Goal: Find contact information: Find contact information

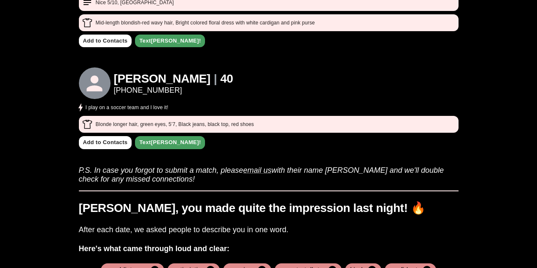
scroll to position [390, 0]
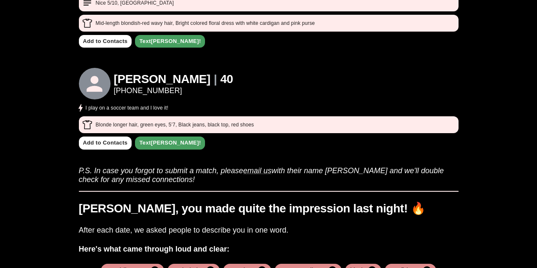
click at [220, 76] on h1 "40" at bounding box center [226, 80] width 13 height 14
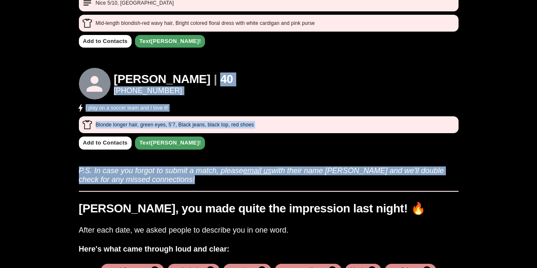
drag, startPoint x: 177, startPoint y: 76, endPoint x: 180, endPoint y: 178, distance: 101.3
click at [180, 178] on h3 "P.S. In case you forgot to submit a match, please email us with their name asap…" at bounding box center [269, 172] width 380 height 24
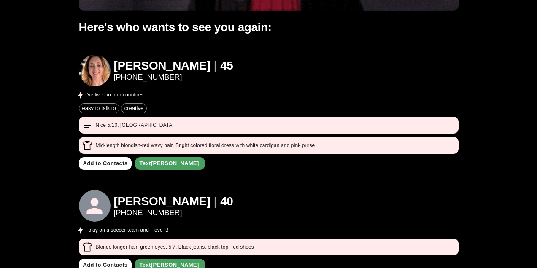
scroll to position [244, 0]
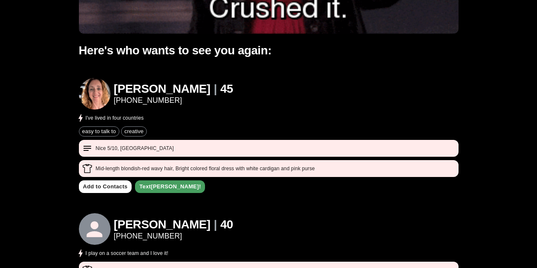
click at [220, 86] on h1 "45" at bounding box center [226, 89] width 13 height 14
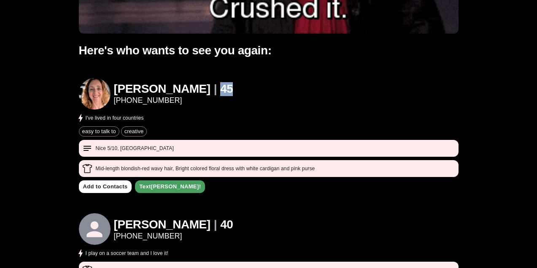
click at [220, 86] on h1 "45" at bounding box center [226, 89] width 13 height 14
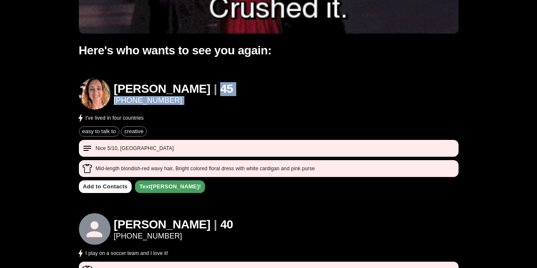
drag, startPoint x: 162, startPoint y: 86, endPoint x: 162, endPoint y: 100, distance: 13.5
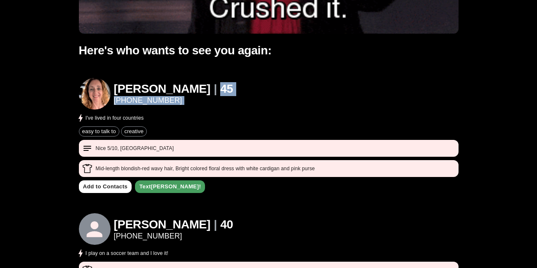
click at [162, 100] on div "[PERSON_NAME] | [PHONE_NUMBER]" at bounding box center [173, 93] width 119 height 23
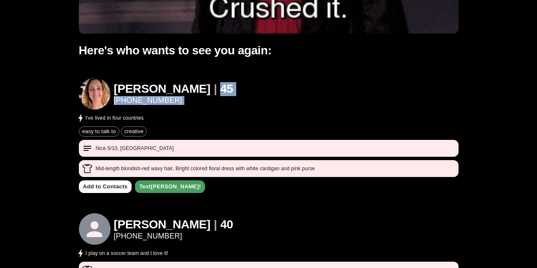
click at [162, 100] on link "[PHONE_NUMBER]" at bounding box center [173, 100] width 119 height 9
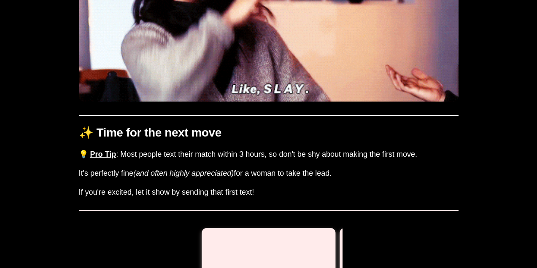
scroll to position [798, 0]
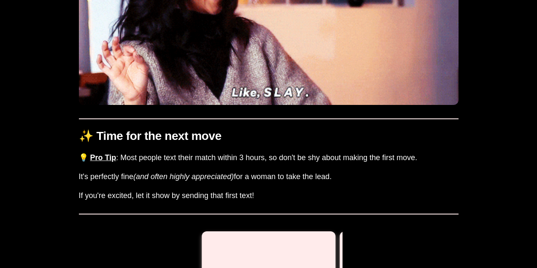
click at [252, 132] on h1 "✨ Time for the next move" at bounding box center [269, 137] width 380 height 14
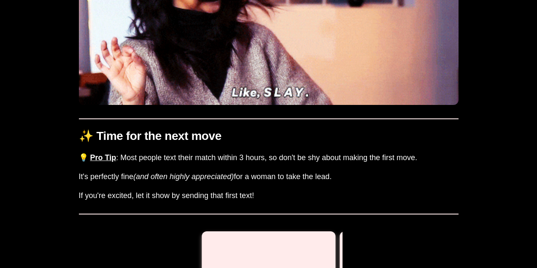
click at [252, 132] on h1 "✨ Time for the next move" at bounding box center [269, 137] width 380 height 14
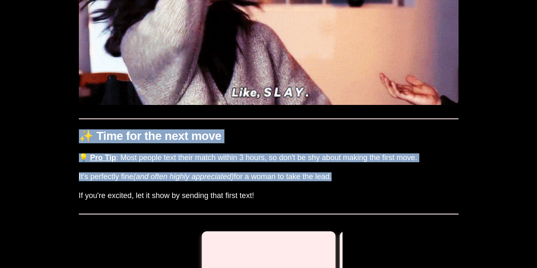
drag, startPoint x: 252, startPoint y: 132, endPoint x: 240, endPoint y: 191, distance: 59.4
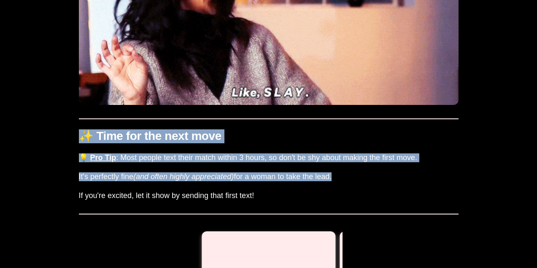
drag, startPoint x: 240, startPoint y: 191, endPoint x: 251, endPoint y: 138, distance: 54.4
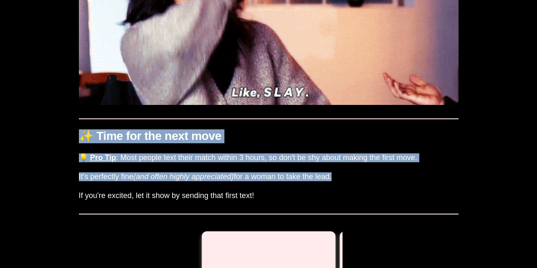
click at [251, 138] on h1 "✨ Time for the next move" at bounding box center [269, 137] width 380 height 14
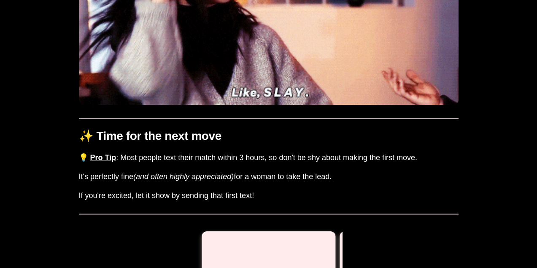
click at [251, 138] on h1 "✨ Time for the next move" at bounding box center [269, 137] width 380 height 14
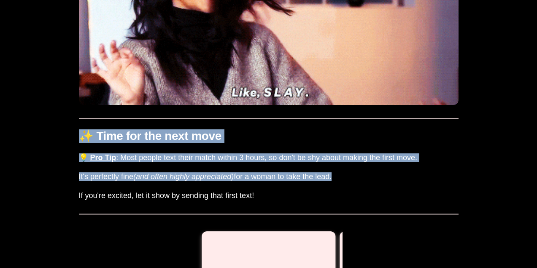
drag, startPoint x: 251, startPoint y: 138, endPoint x: 234, endPoint y: 201, distance: 65.7
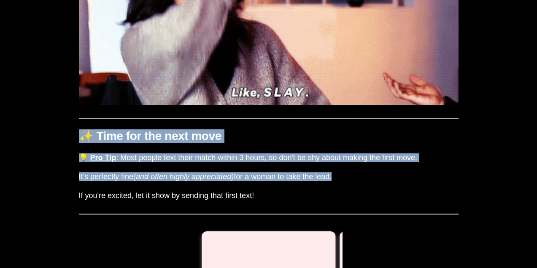
click at [234, 201] on h3 "If you're excited, let it show by sending that first text!" at bounding box center [269, 198] width 380 height 12
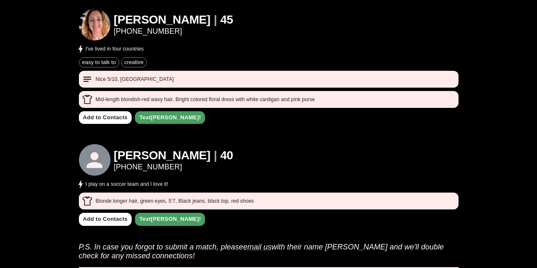
scroll to position [309, 0]
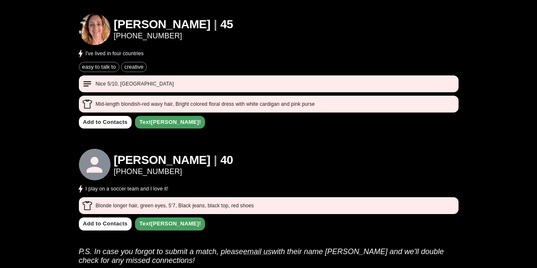
click at [141, 157] on h1 "[PERSON_NAME]" at bounding box center [162, 161] width 97 height 14
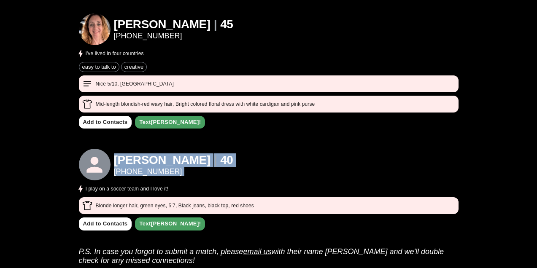
drag, startPoint x: 141, startPoint y: 157, endPoint x: 178, endPoint y: 174, distance: 40.2
click at [178, 174] on div "[PERSON_NAME] | [PHONE_NUMBER]" at bounding box center [173, 165] width 119 height 23
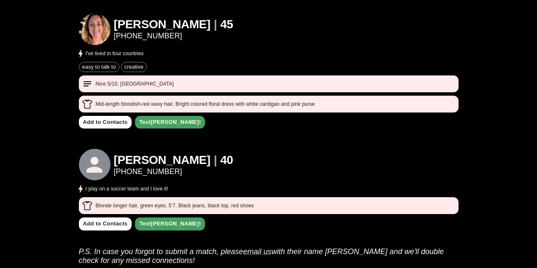
click at [187, 187] on div "[PERSON_NAME] | [PHONE_NUMBER] I play on a soccer team and I love it!" at bounding box center [269, 171] width 380 height 45
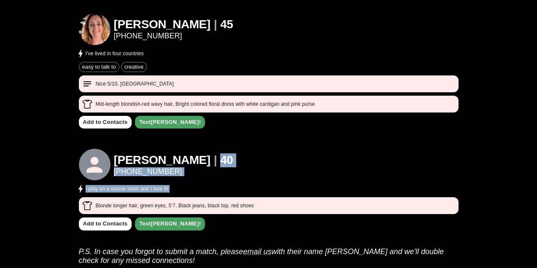
drag, startPoint x: 187, startPoint y: 187, endPoint x: 214, endPoint y: 154, distance: 42.0
click at [214, 154] on div "[PERSON_NAME] | [PHONE_NUMBER] I play on a soccer team and I love it!" at bounding box center [269, 171] width 380 height 45
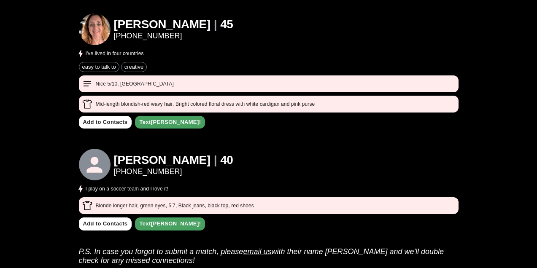
click at [214, 154] on div "[PERSON_NAME] | [PHONE_NUMBER] I play on a soccer team and I love it!" at bounding box center [269, 171] width 380 height 45
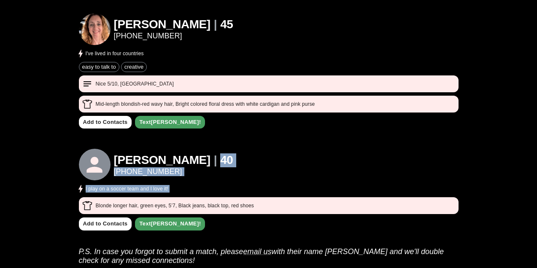
drag, startPoint x: 214, startPoint y: 154, endPoint x: 192, endPoint y: 186, distance: 38.7
click at [192, 186] on div "[PERSON_NAME] | [PHONE_NUMBER] I play on a soccer team and I love it!" at bounding box center [269, 171] width 380 height 45
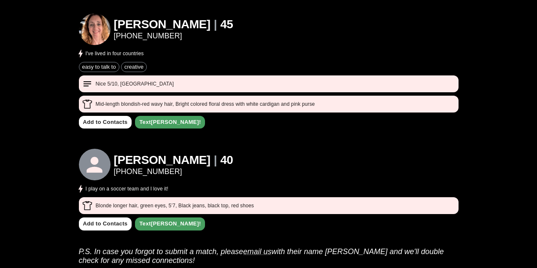
click at [192, 186] on div "[PERSON_NAME] | [PHONE_NUMBER] I play on a soccer team and I love it!" at bounding box center [269, 171] width 380 height 45
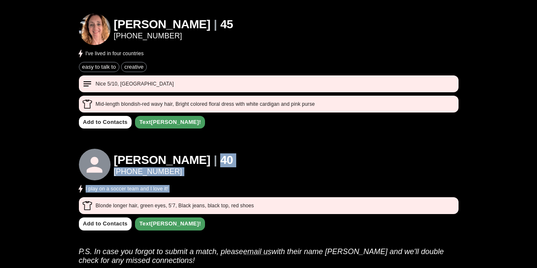
drag, startPoint x: 192, startPoint y: 186, endPoint x: 198, endPoint y: 146, distance: 40.6
click at [198, 146] on div "[PERSON_NAME] | [PHONE_NUMBER] I've lived in four countries easy to talk to cre…" at bounding box center [269, 117] width 380 height 228
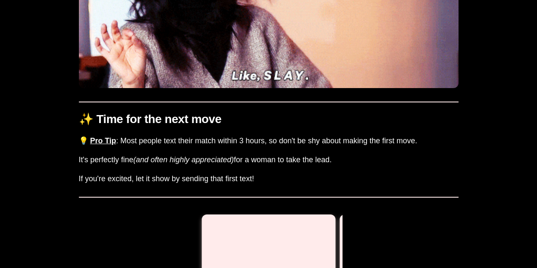
scroll to position [816, 0]
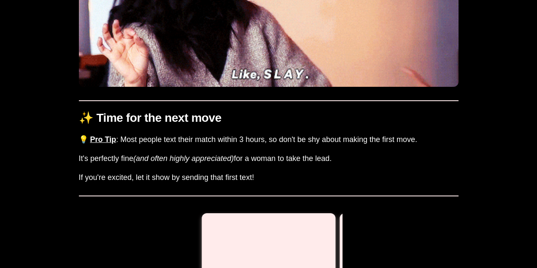
click at [208, 116] on h1 "✨ Time for the next move" at bounding box center [269, 118] width 380 height 14
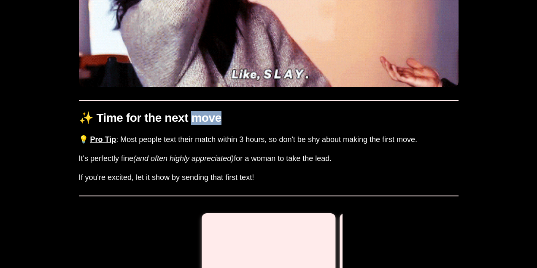
click at [208, 116] on h1 "✨ Time for the next move" at bounding box center [269, 118] width 380 height 14
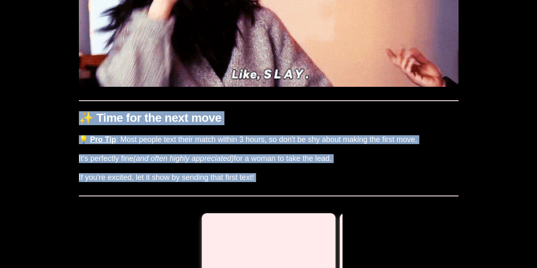
drag, startPoint x: 208, startPoint y: 116, endPoint x: 189, endPoint y: 200, distance: 86.5
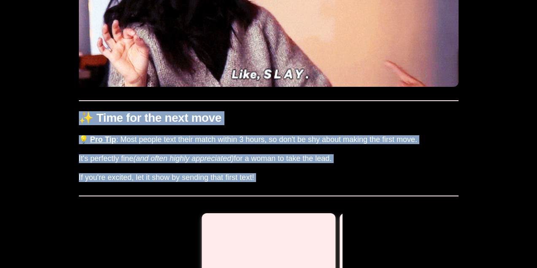
drag, startPoint x: 189, startPoint y: 200, endPoint x: 188, endPoint y: 184, distance: 16.5
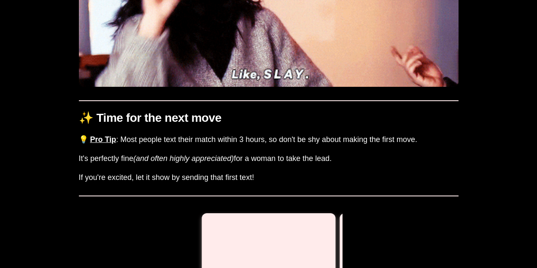
click at [187, 183] on h3 "If you're excited, let it show by sending that first text!" at bounding box center [269, 179] width 380 height 12
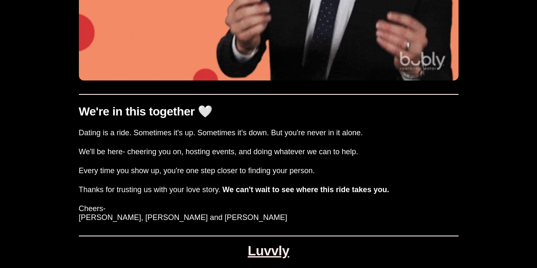
scroll to position [1475, 0]
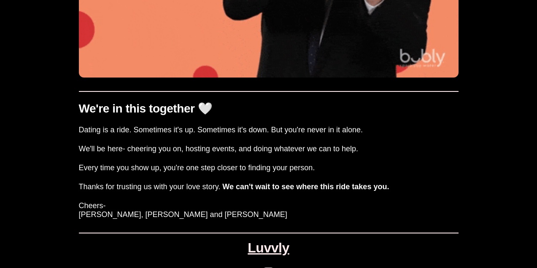
click at [298, 134] on h3 "Dating is a ride. Sometimes it's up. Sometimes it's down. But you're never in i…" at bounding box center [269, 130] width 380 height 9
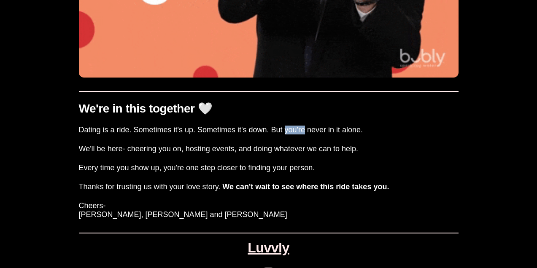
click at [298, 134] on h3 "Dating is a ride. Sometimes it's up. Sometimes it's down. But you're never in i…" at bounding box center [269, 130] width 380 height 9
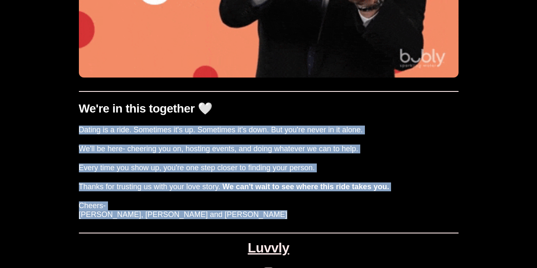
drag, startPoint x: 298, startPoint y: 134, endPoint x: 257, endPoint y: 212, distance: 88.9
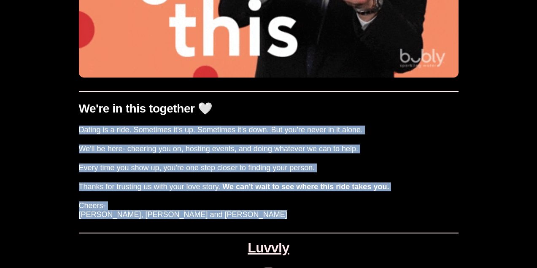
click at [257, 212] on div "We're in this together 🤍 Dating is a ride. Sometimes it's up. Sometimes it's do…" at bounding box center [269, 155] width 380 height 129
click at [257, 212] on h3 "[PERSON_NAME], [PERSON_NAME] and [PERSON_NAME]" at bounding box center [269, 215] width 380 height 9
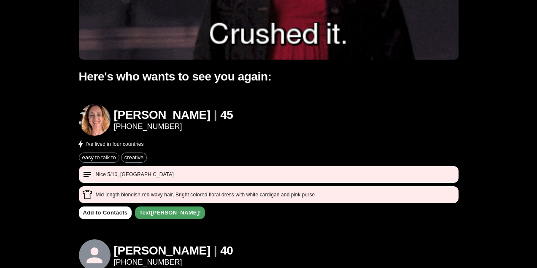
scroll to position [216, 0]
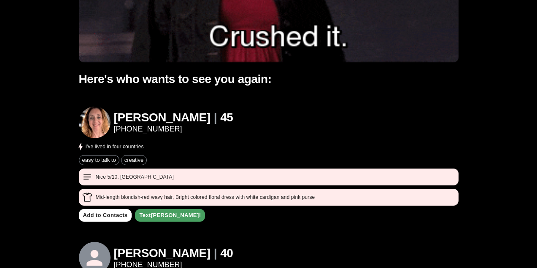
click at [189, 101] on div "[PERSON_NAME] | [PHONE_NUMBER] I've lived in four countries easy to talk to cre…" at bounding box center [269, 211] width 380 height 228
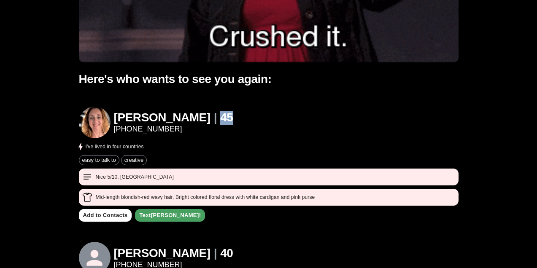
click at [189, 101] on div "[PERSON_NAME] | [PHONE_NUMBER] I've lived in four countries easy to talk to cre…" at bounding box center [269, 211] width 380 height 228
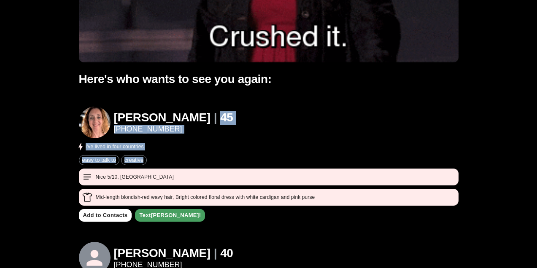
drag, startPoint x: 189, startPoint y: 101, endPoint x: 189, endPoint y: 157, distance: 56.1
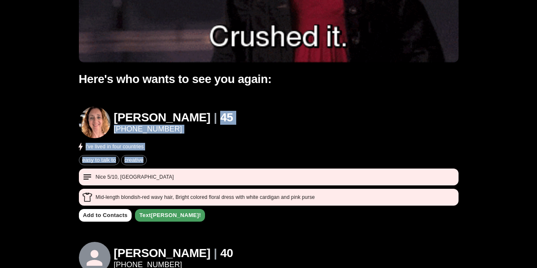
click at [189, 157] on div "[PERSON_NAME] | [PHONE_NUMBER] I've lived in four countries easy to talk to cre…" at bounding box center [269, 211] width 380 height 228
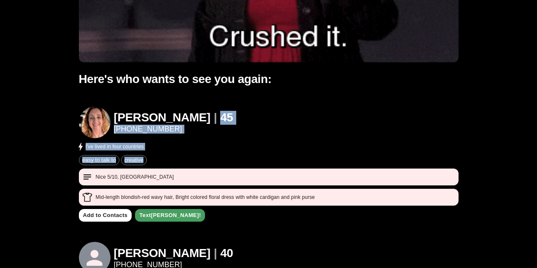
click at [189, 157] on div "easy to talk to creative" at bounding box center [269, 160] width 380 height 10
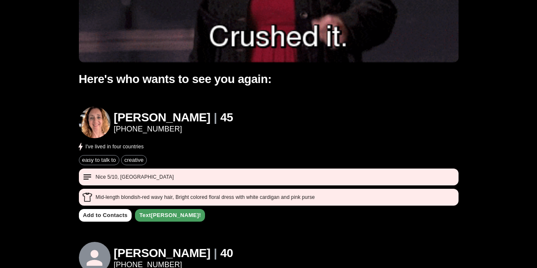
click at [189, 157] on div "easy to talk to creative" at bounding box center [269, 160] width 380 height 10
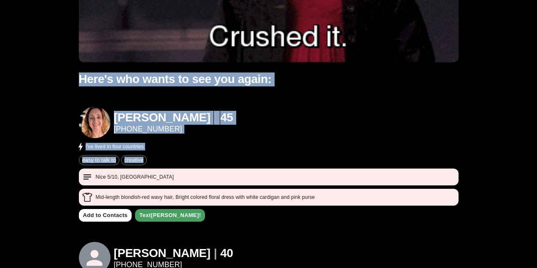
drag, startPoint x: 189, startPoint y: 157, endPoint x: 185, endPoint y: 80, distance: 76.9
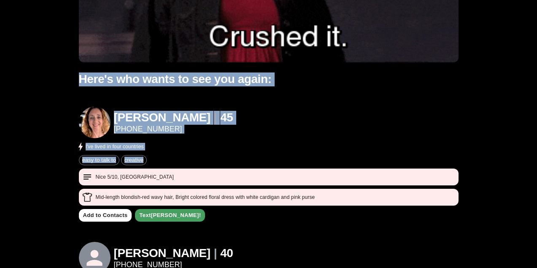
click at [185, 80] on div "Hey [PERSON_NAME] - thanks so much for coming out [DATE]! Your match results ar…" at bounding box center [269, 95] width 380 height 528
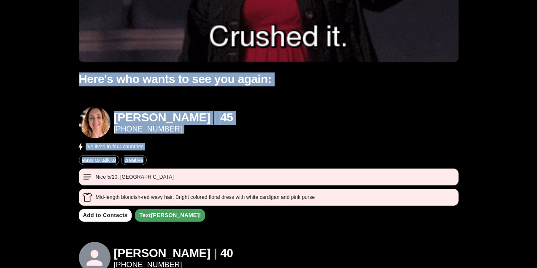
click at [185, 80] on h1 "Here's who wants to see you again:" at bounding box center [269, 80] width 380 height 14
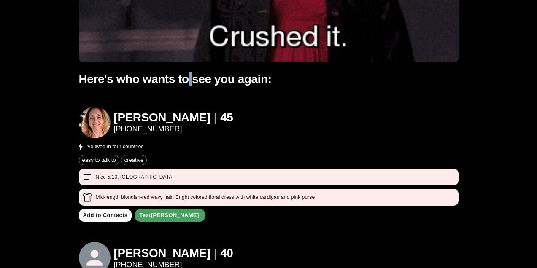
click at [185, 80] on h1 "Here's who wants to see you again:" at bounding box center [269, 80] width 380 height 14
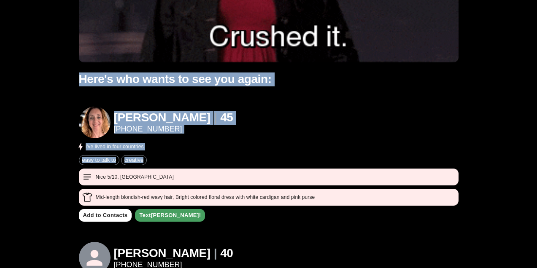
drag, startPoint x: 185, startPoint y: 80, endPoint x: 175, endPoint y: 158, distance: 78.3
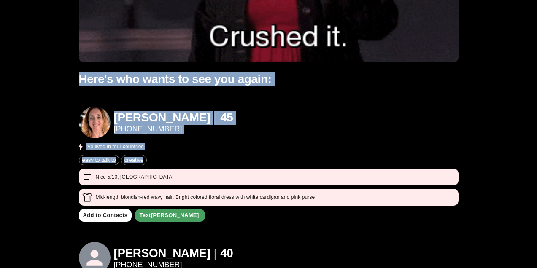
click at [175, 158] on div "Hey [PERSON_NAME] - thanks so much for coming out [DATE]! Your match results ar…" at bounding box center [269, 95] width 380 height 528
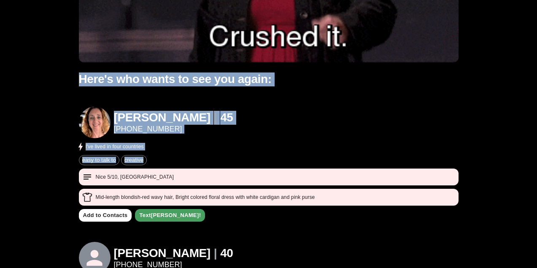
click at [175, 158] on div "easy to talk to creative" at bounding box center [269, 160] width 380 height 10
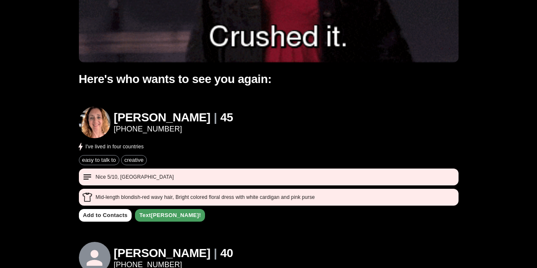
click at [175, 158] on div "easy to talk to creative" at bounding box center [269, 160] width 380 height 10
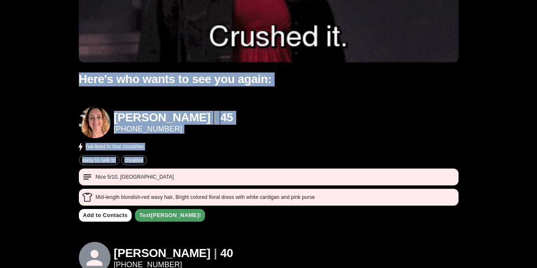
drag, startPoint x: 175, startPoint y: 158, endPoint x: 189, endPoint y: 81, distance: 77.7
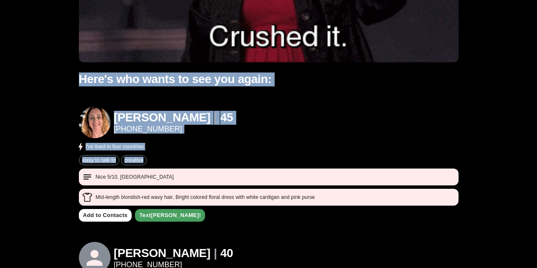
click at [189, 81] on div "Hey [PERSON_NAME] - thanks so much for coming out [DATE]! Your match results ar…" at bounding box center [269, 95] width 380 height 528
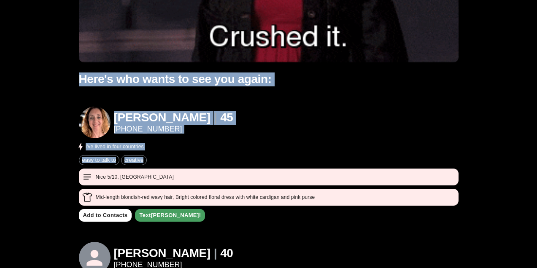
click at [189, 81] on h1 "Here's who wants to see you again:" at bounding box center [269, 80] width 380 height 14
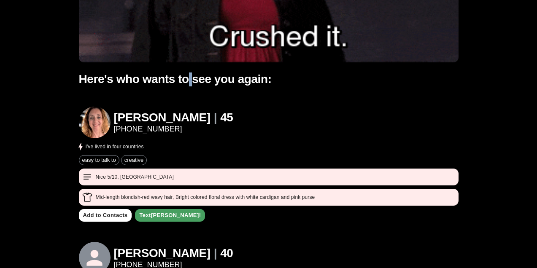
click at [189, 81] on h1 "Here's who wants to see you again:" at bounding box center [269, 80] width 380 height 14
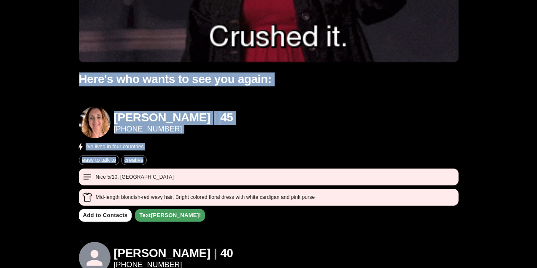
drag, startPoint x: 189, startPoint y: 81, endPoint x: 189, endPoint y: 161, distance: 79.3
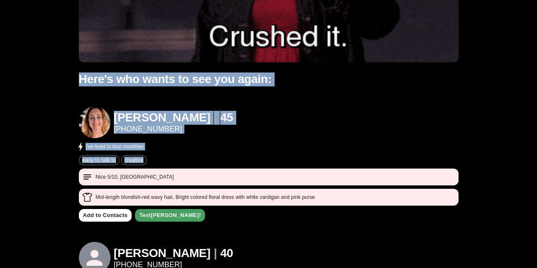
click at [189, 161] on div "Hey [PERSON_NAME] - thanks so much for coming out [DATE]! Your match results ar…" at bounding box center [269, 95] width 380 height 528
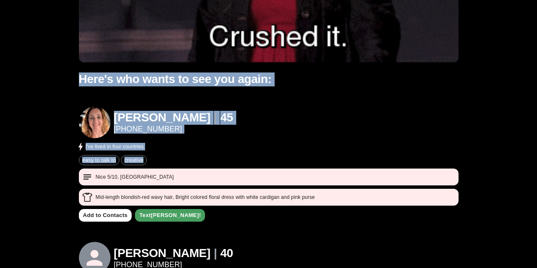
click at [189, 161] on div "easy to talk to creative" at bounding box center [269, 160] width 380 height 10
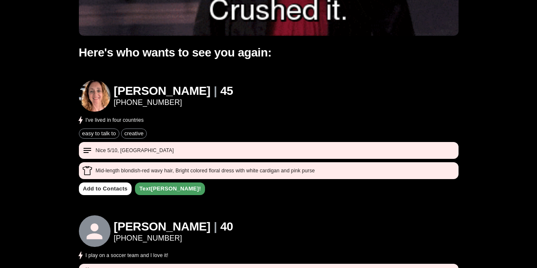
scroll to position [246, 0]
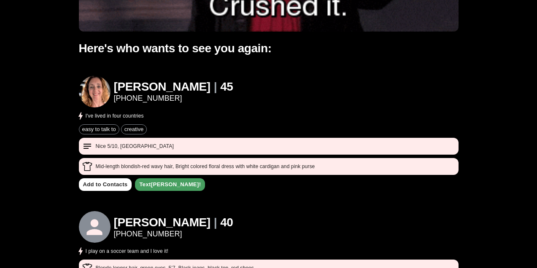
click at [125, 98] on link "[PHONE_NUMBER]" at bounding box center [173, 98] width 119 height 9
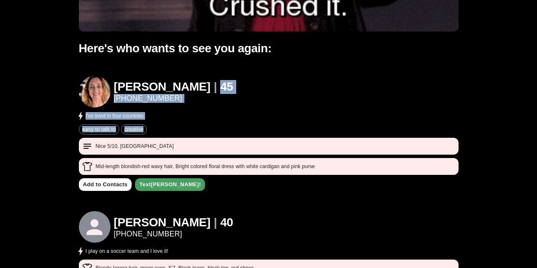
drag, startPoint x: 207, startPoint y: 76, endPoint x: 201, endPoint y: 134, distance: 58.1
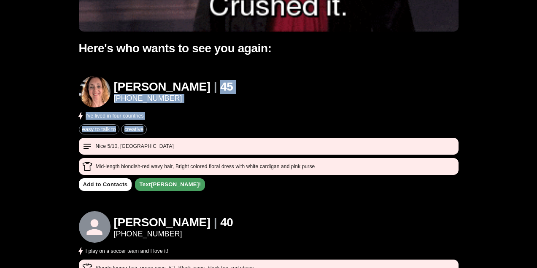
click at [201, 134] on div "[PERSON_NAME] | [PHONE_NUMBER] I've lived in four countries easy to talk to cre…" at bounding box center [269, 125] width 380 height 99
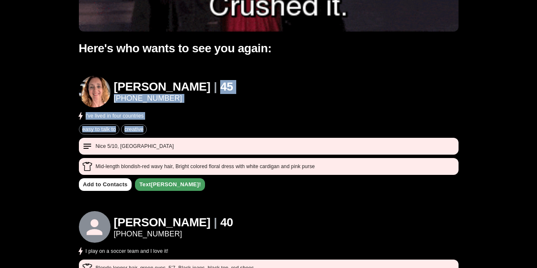
click at [210, 92] on div "[PERSON_NAME] | [PHONE_NUMBER] I've lived in four countries" at bounding box center [269, 98] width 380 height 45
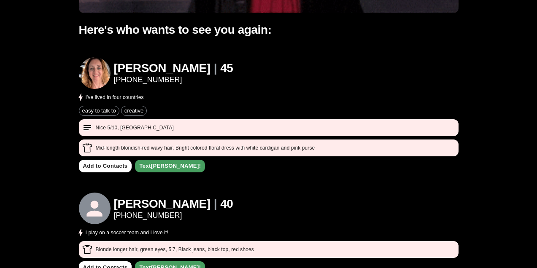
scroll to position [266, 0]
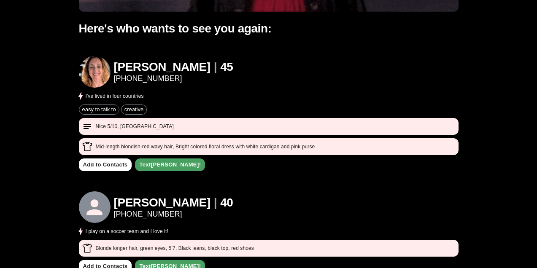
click at [201, 144] on p "Mid-length blondish-red wavy hair , Bright colored floral dress with white card…" at bounding box center [205, 147] width 219 height 8
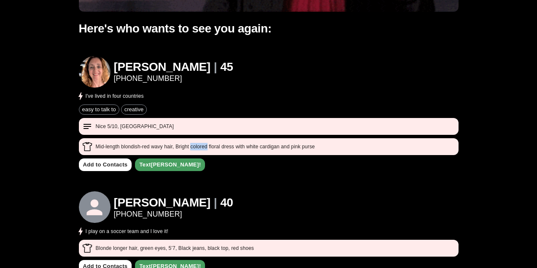
click at [201, 144] on p "Mid-length blondish-red wavy hair , Bright colored floral dress with white card…" at bounding box center [205, 147] width 219 height 8
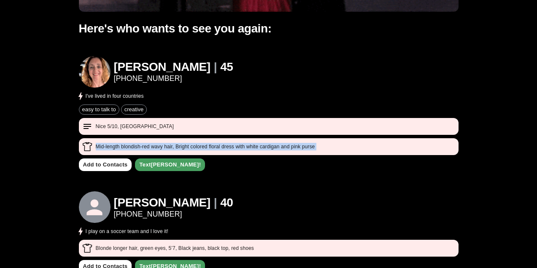
click at [201, 144] on p "Mid-length blondish-red wavy hair , Bright colored floral dress with white card…" at bounding box center [205, 147] width 219 height 8
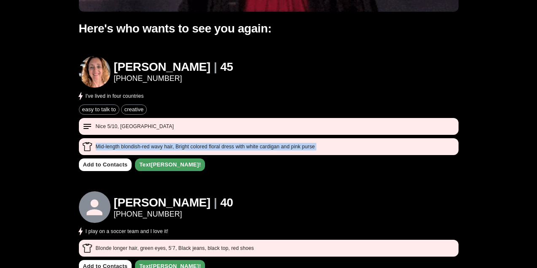
click at [230, 143] on p "Mid-length blondish-red wavy hair , Bright colored floral dress with white card…" at bounding box center [205, 147] width 219 height 8
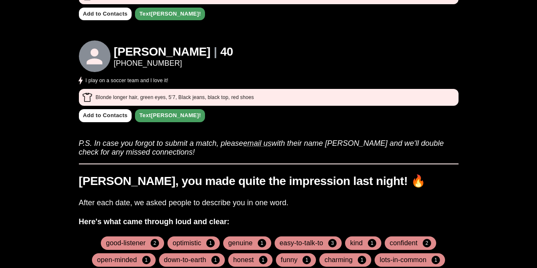
scroll to position [421, 0]
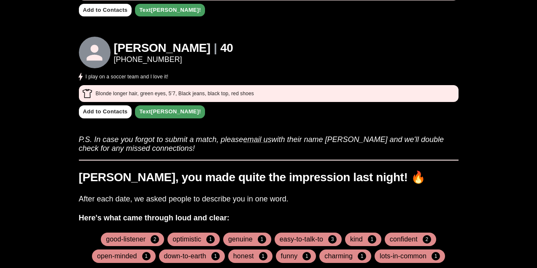
click at [203, 146] on h3 "P.S. In case you forgot to submit a match, please email us with their name asap…" at bounding box center [269, 141] width 380 height 24
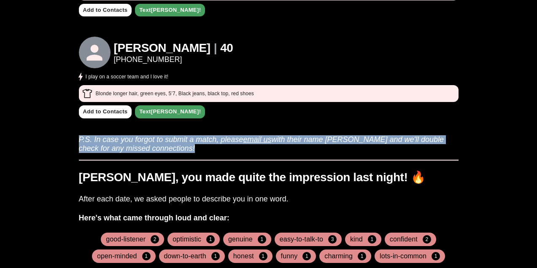
click at [203, 146] on h3 "P.S. In case you forgot to submit a match, please email us with their name asap…" at bounding box center [269, 141] width 380 height 24
click at [252, 148] on h3 "P.S. In case you forgot to submit a match, please email us with their name asap…" at bounding box center [269, 141] width 380 height 24
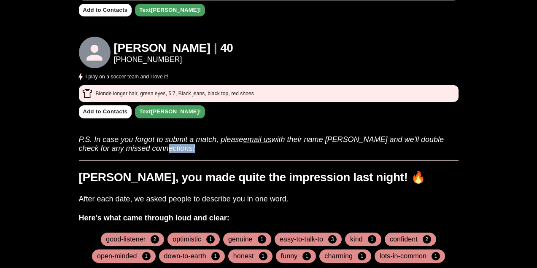
click at [252, 148] on h3 "P.S. In case you forgot to submit a match, please email us with their name asap…" at bounding box center [269, 141] width 380 height 24
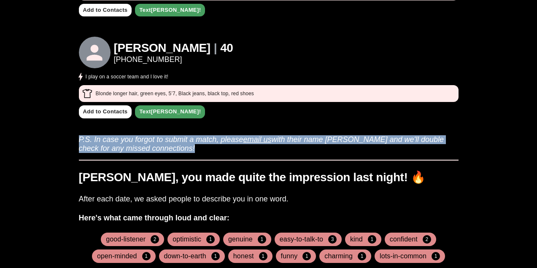
click at [252, 148] on h3 "P.S. In case you forgot to submit a match, please email us with their name asap…" at bounding box center [269, 141] width 380 height 24
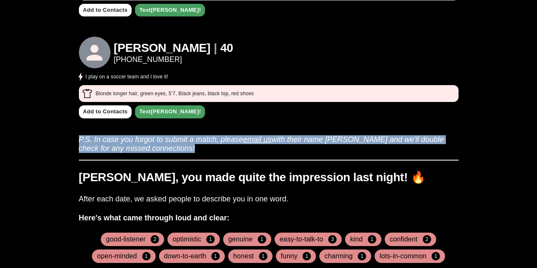
click at [273, 151] on h3 "P.S. In case you forgot to submit a match, please email us with their name asap…" at bounding box center [269, 141] width 380 height 24
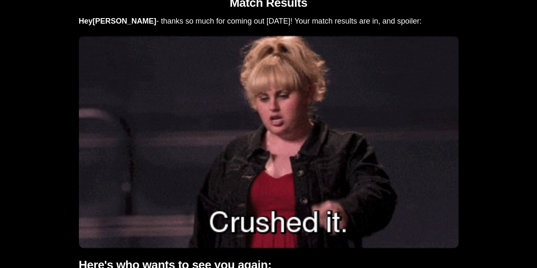
scroll to position [0, 0]
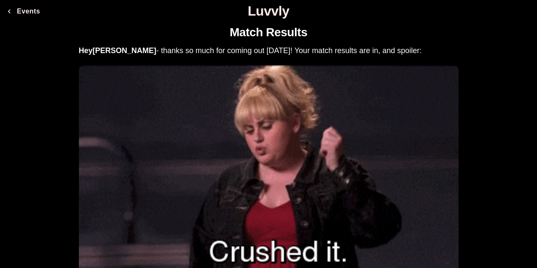
click at [160, 51] on h3 "Hey [PERSON_NAME] - thanks so much for coming out [DATE]! Your match results ar…" at bounding box center [269, 50] width 380 height 9
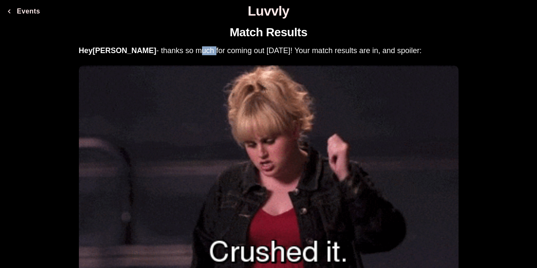
click at [160, 51] on h3 "Hey [PERSON_NAME] - thanks so much for coming out [DATE]! Your match results ar…" at bounding box center [269, 50] width 380 height 9
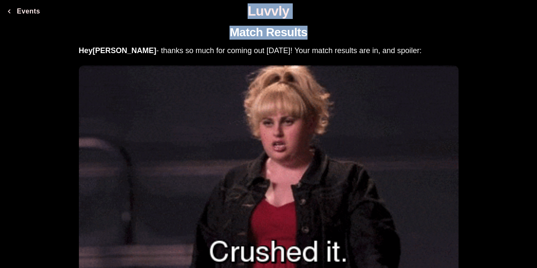
drag, startPoint x: 160, startPoint y: 51, endPoint x: 169, endPoint y: 7, distance: 45.7
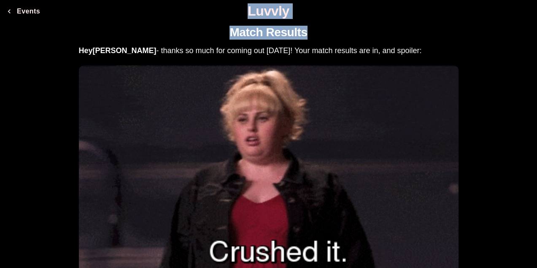
click at [177, 54] on h3 "Hey [PERSON_NAME] - thanks so much for coming out [DATE]! Your match results ar…" at bounding box center [269, 50] width 380 height 9
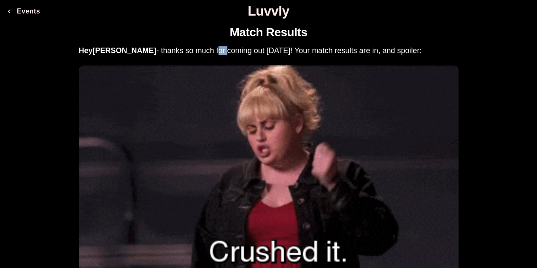
click at [177, 54] on h3 "Hey [PERSON_NAME] - thanks so much for coming out [DATE]! Your match results ar…" at bounding box center [269, 50] width 380 height 9
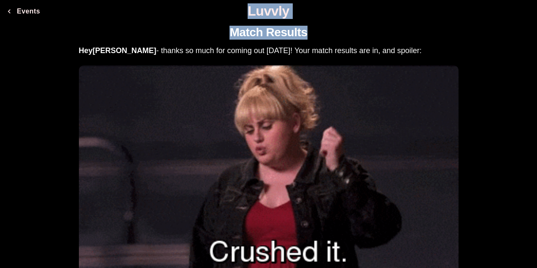
drag, startPoint x: 177, startPoint y: 54, endPoint x: 184, endPoint y: 7, distance: 48.2
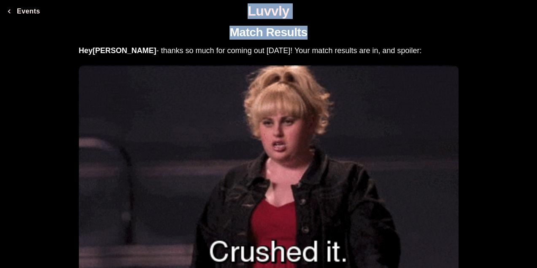
click at [173, 51] on h3 "Hey [PERSON_NAME] - thanks so much for coming out [DATE]! Your match results ar…" at bounding box center [269, 50] width 380 height 9
